Goal: Check status: Check status

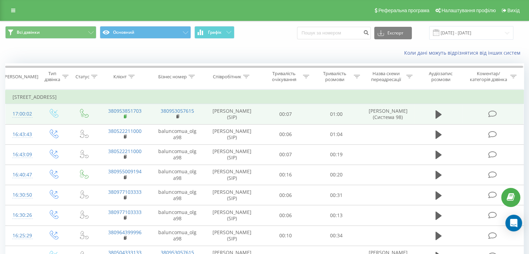
click at [125, 115] on rect at bounding box center [125, 116] width 2 height 3
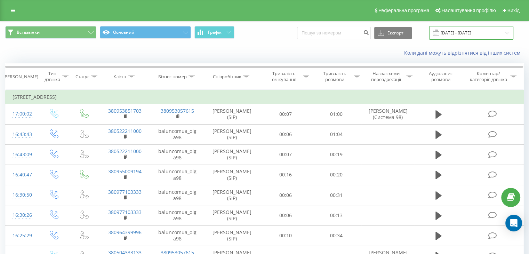
click at [456, 31] on input "[DATE] - [DATE]" at bounding box center [471, 33] width 84 height 14
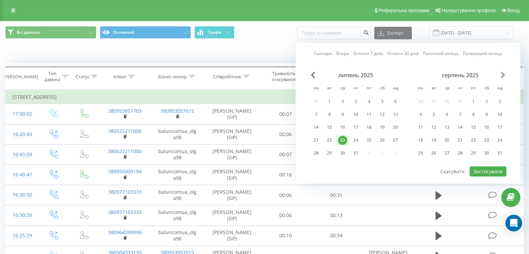
click at [502, 72] on span "Next Month" at bounding box center [503, 75] width 4 height 6
click at [432, 138] on div "23" at bounding box center [433, 140] width 9 height 9
click at [483, 167] on button "Застосувати" at bounding box center [487, 171] width 37 height 10
type input "[DATE] - [DATE]"
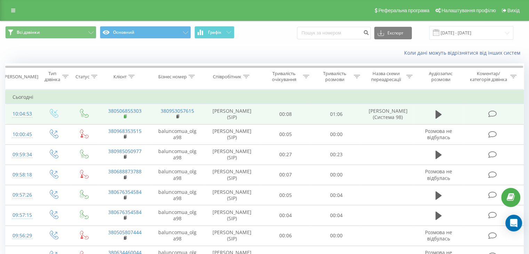
click at [125, 115] on rect at bounding box center [125, 116] width 2 height 3
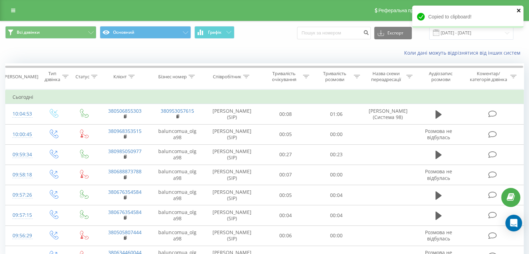
click at [518, 10] on icon "close" at bounding box center [518, 10] width 3 height 3
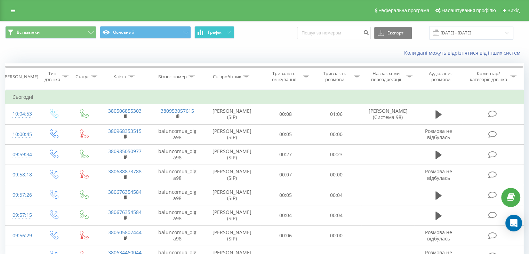
click at [203, 33] on button "Графік" at bounding box center [214, 32] width 40 height 13
